Goal: Task Accomplishment & Management: Manage account settings

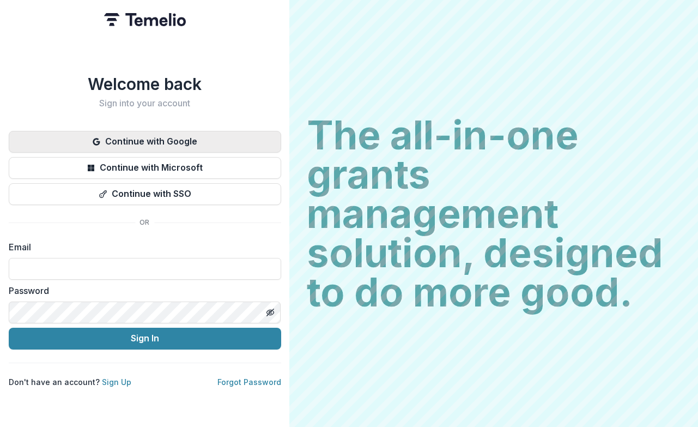
click at [174, 137] on button "Continue with Google" at bounding box center [145, 142] width 273 height 22
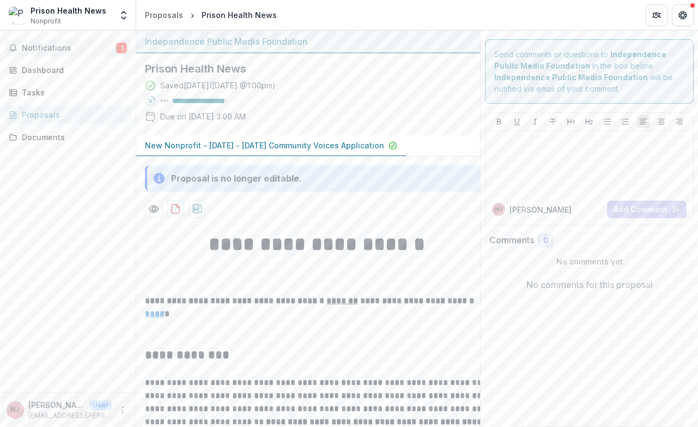
click at [94, 46] on span "Notifications" at bounding box center [69, 48] width 94 height 9
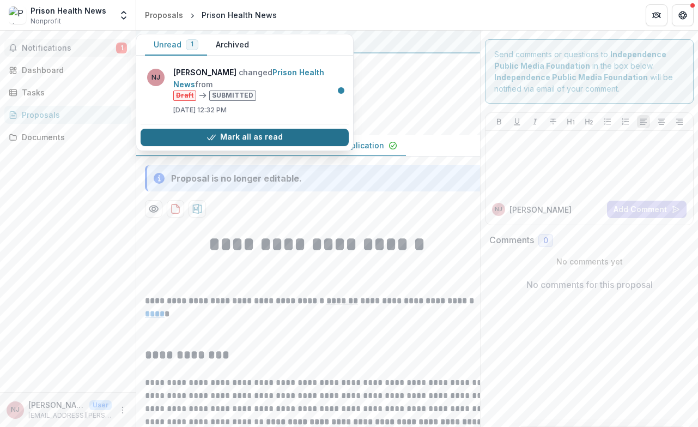
click at [186, 136] on button "Mark all as read" at bounding box center [245, 137] width 208 height 17
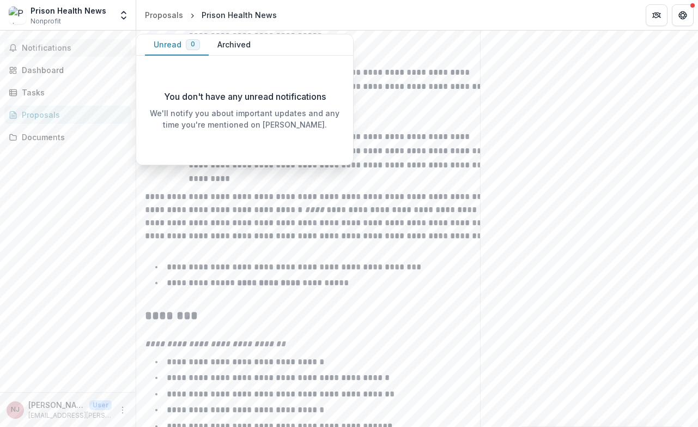
scroll to position [1796, 0]
